Goal: Information Seeking & Learning: Learn about a topic

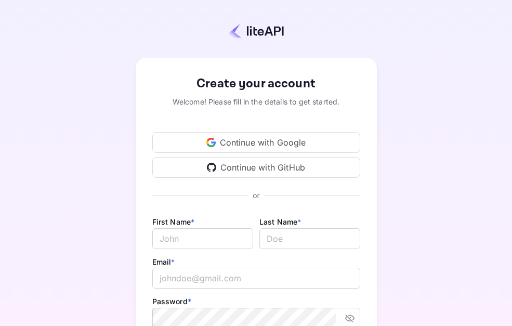
click at [255, 166] on div "Continue with GitHub" at bounding box center [256, 167] width 208 height 21
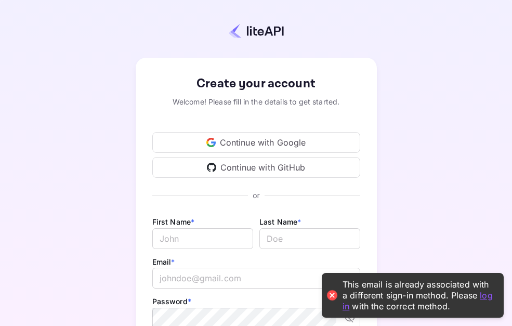
click at [485, 297] on link "log in" at bounding box center [417, 299] width 150 height 21
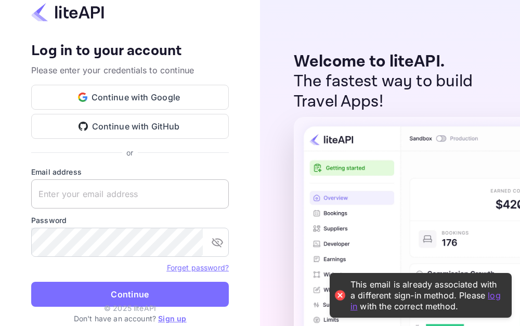
click at [88, 196] on input "text" at bounding box center [129, 193] width 197 height 29
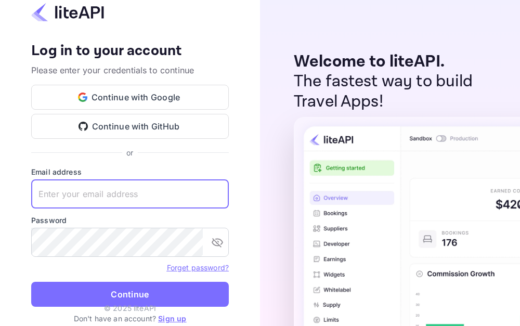
click at [88, 196] on input "text" at bounding box center [129, 193] width 197 height 29
type input "pohli@live.com"
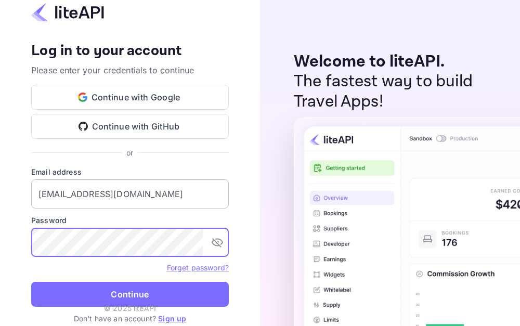
click at [31, 282] on button "Continue" at bounding box center [129, 294] width 197 height 25
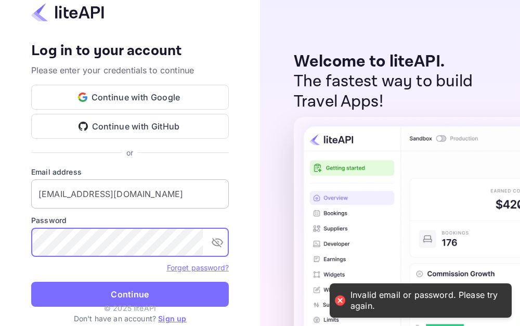
click at [31, 282] on button "Continue" at bounding box center [129, 294] width 197 height 25
click at [202, 269] on link "Forget password?" at bounding box center [198, 267] width 62 height 9
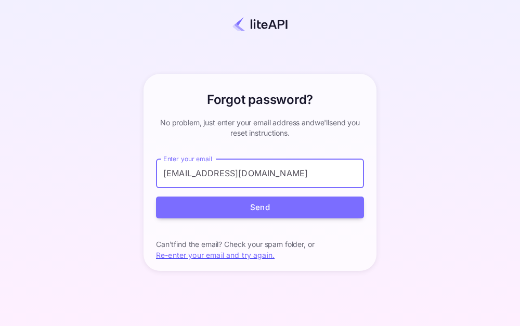
type input "pohli@live.com"
click at [156, 196] on button "Send" at bounding box center [260, 207] width 208 height 22
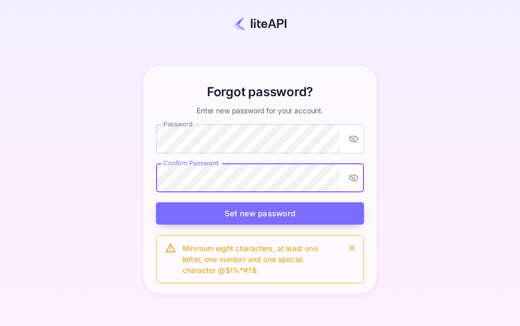
click at [267, 215] on button "Set new password" at bounding box center [260, 213] width 208 height 22
click at [260, 210] on button "Set new password" at bounding box center [260, 213] width 208 height 22
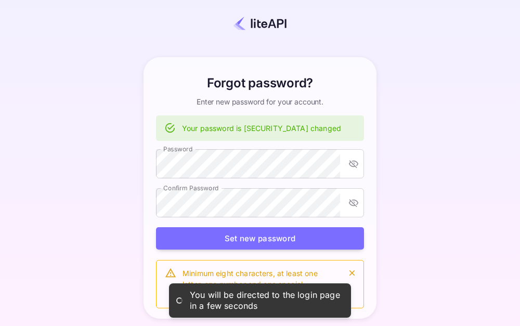
click at [258, 24] on img at bounding box center [259, 24] width 55 height 14
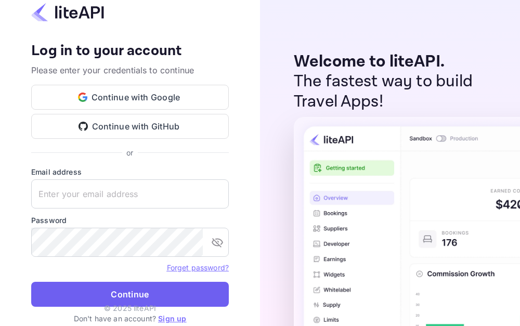
type input "[EMAIL_ADDRESS][DOMAIN_NAME]"
click at [110, 295] on button "Continue" at bounding box center [129, 294] width 197 height 25
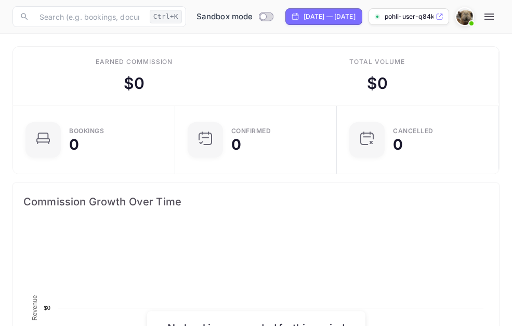
scroll to position [161, 230]
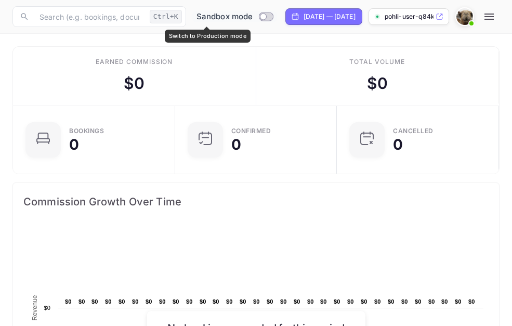
click at [253, 17] on input "Switch to Production mode" at bounding box center [263, 16] width 21 height 7
checkbox input "false"
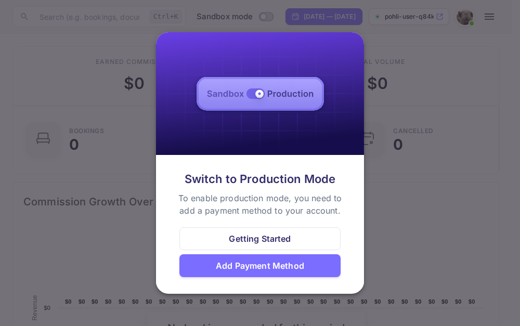
click at [257, 237] on div "Getting Started" at bounding box center [260, 238] width 62 height 12
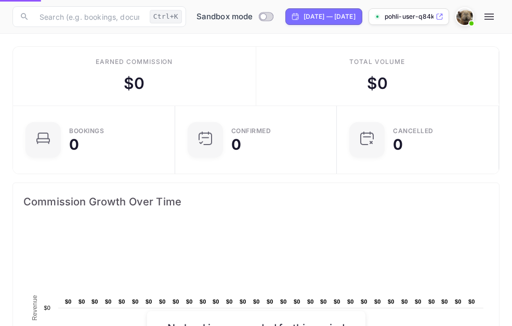
scroll to position [8, 8]
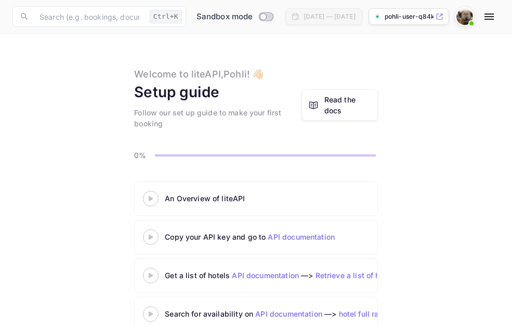
click at [333, 107] on div "Read the docs" at bounding box center [347, 105] width 47 height 22
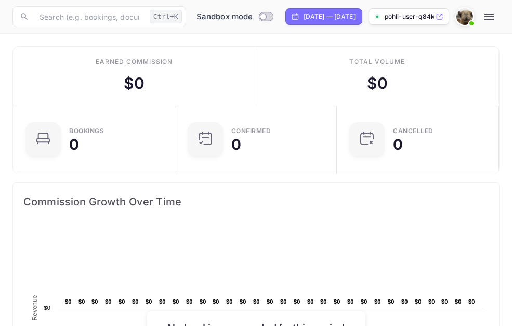
click at [494, 15] on icon "button" at bounding box center [488, 17] width 9 height 6
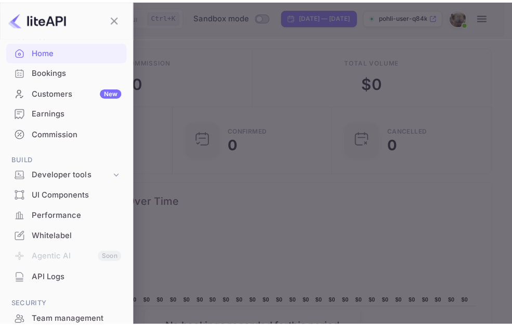
scroll to position [55, 0]
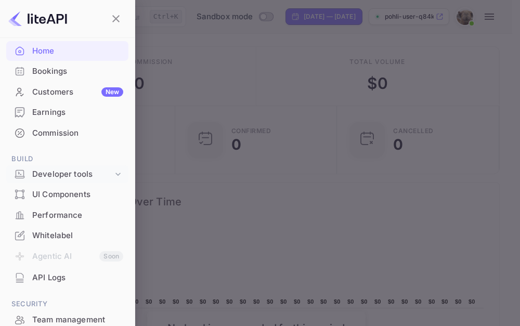
click at [113, 174] on icon at bounding box center [118, 174] width 10 height 10
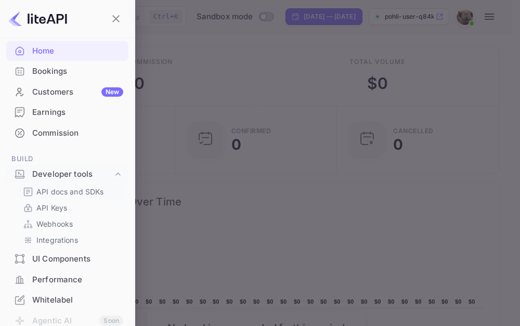
click at [70, 189] on p "API docs and SDKs" at bounding box center [70, 191] width 68 height 11
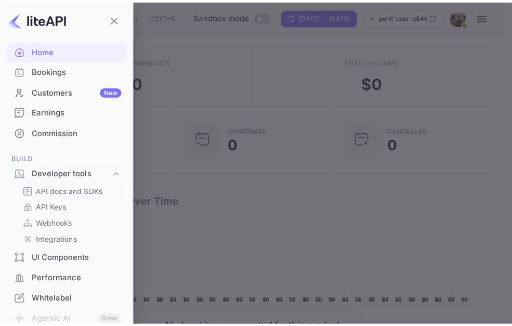
scroll to position [8, 8]
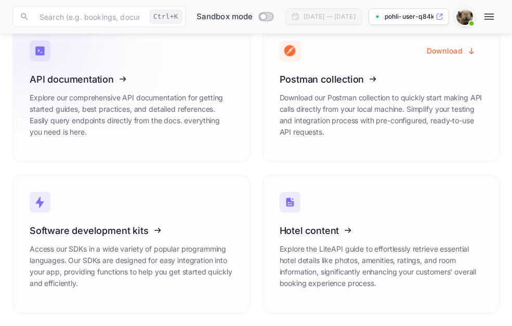
scroll to position [66, 0]
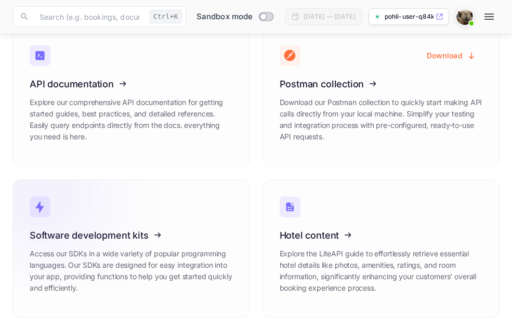
click at [174, 246] on icon at bounding box center [94, 233] width 162 height 107
